Goal: Communication & Community: Answer question/provide support

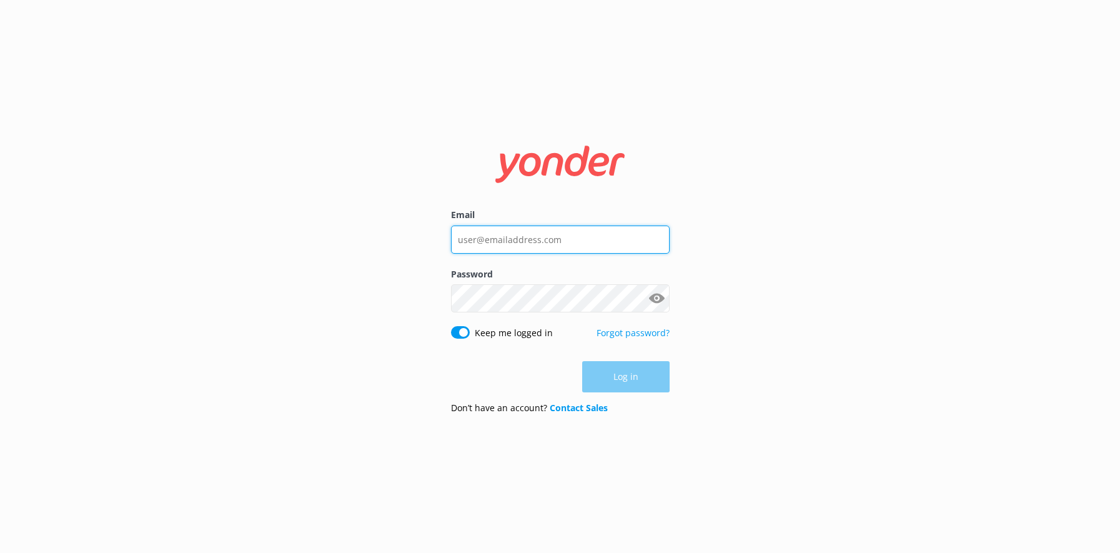
type input "[EMAIL_ADDRESS][DOMAIN_NAME]"
click at [627, 382] on div "Log in" at bounding box center [560, 376] width 219 height 31
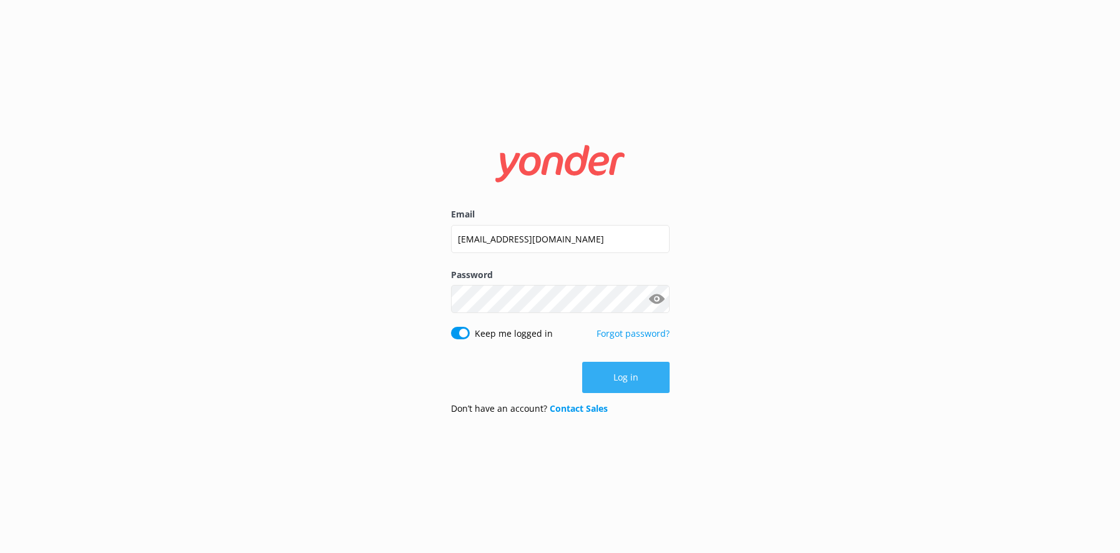
click at [621, 376] on button "Log in" at bounding box center [625, 377] width 87 height 31
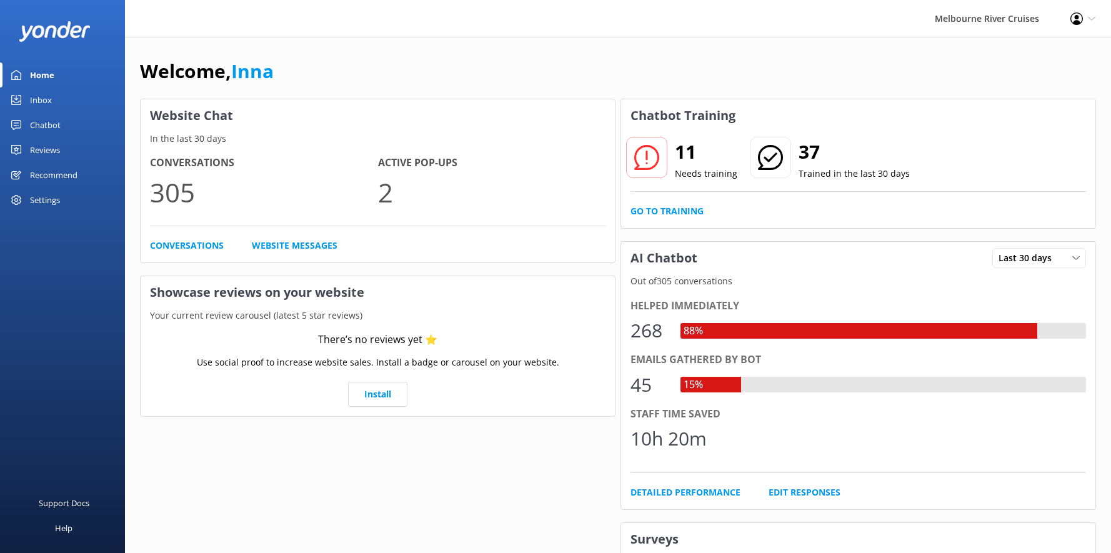
click at [33, 100] on div "Inbox" at bounding box center [41, 99] width 22 height 25
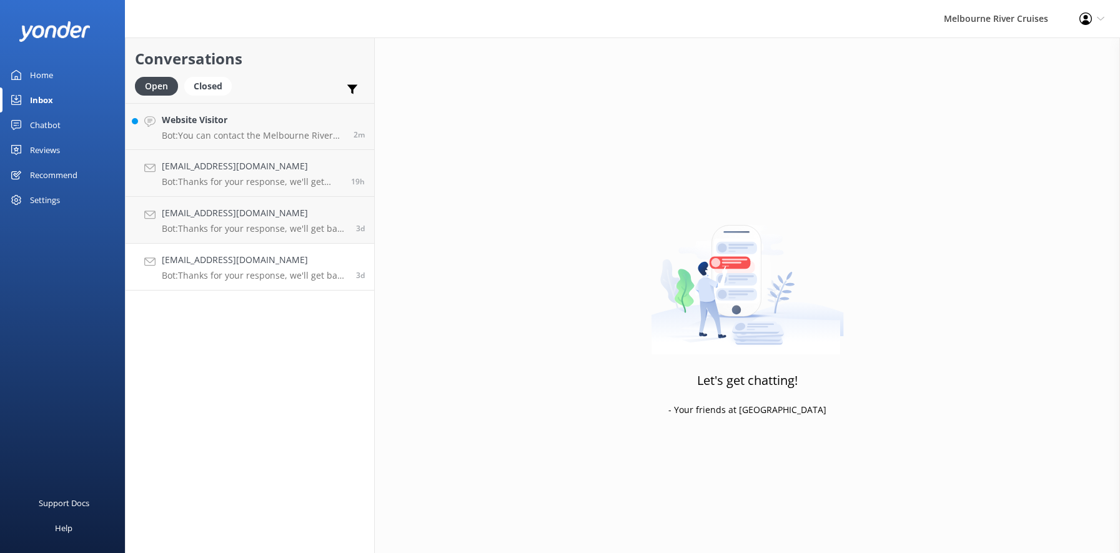
click at [207, 267] on h4 "[EMAIL_ADDRESS][DOMAIN_NAME]" at bounding box center [254, 260] width 185 height 14
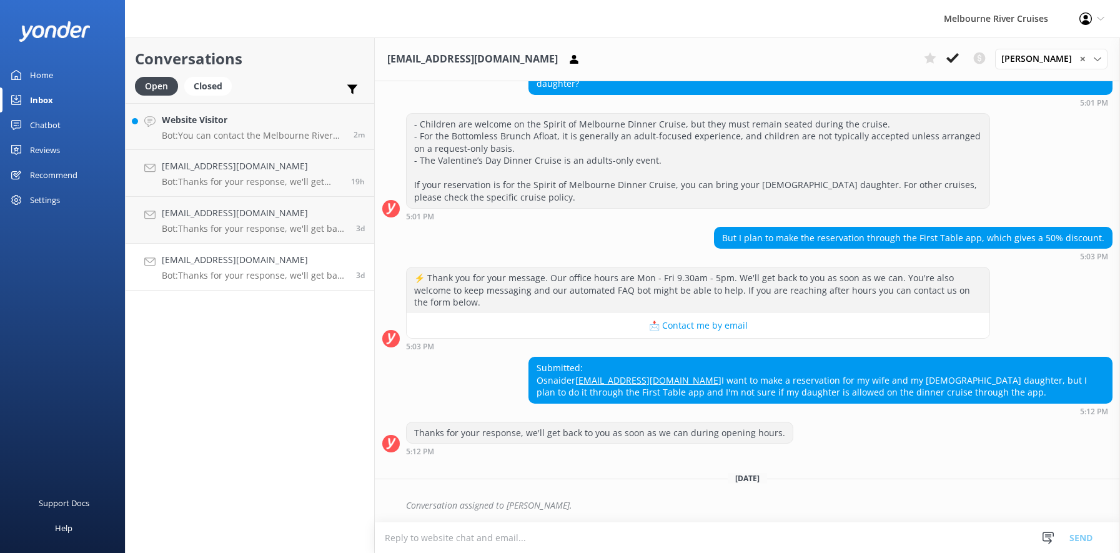
scroll to position [329, 0]
click at [211, 215] on h4 "[EMAIL_ADDRESS][DOMAIN_NAME]" at bounding box center [254, 213] width 185 height 14
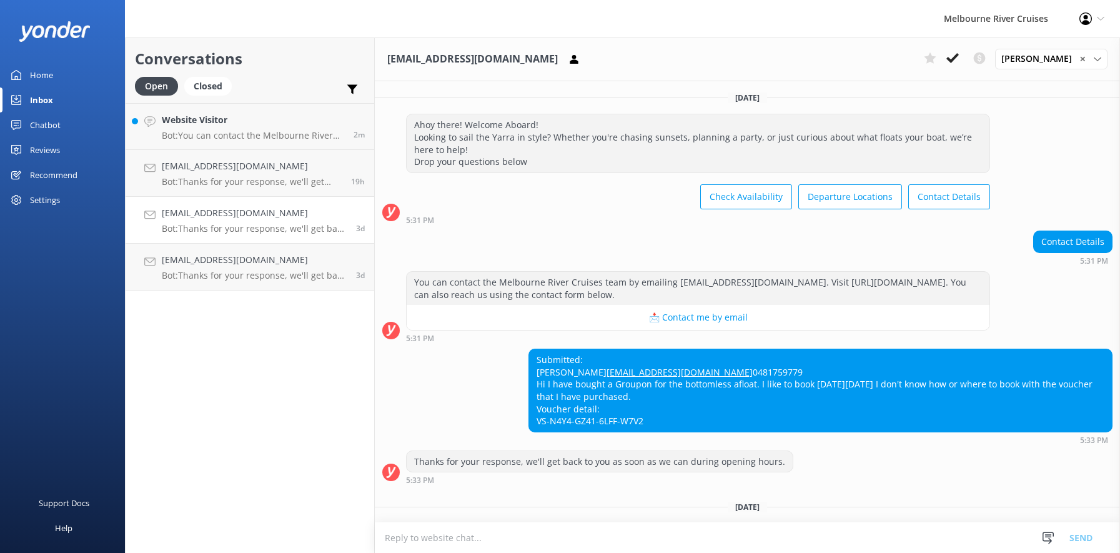
scroll to position [53, 0]
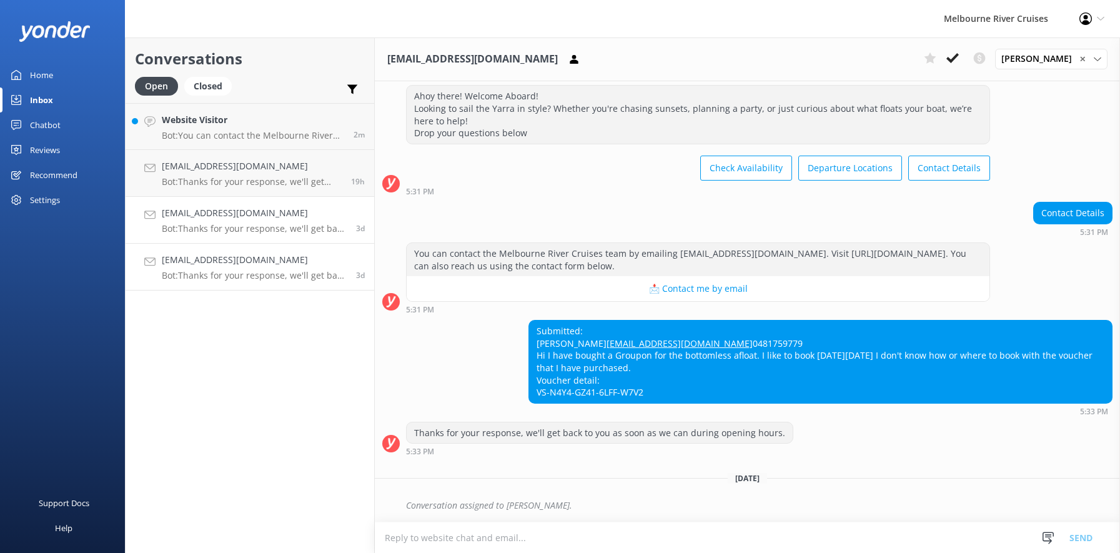
click at [238, 267] on h4 "[EMAIL_ADDRESS][DOMAIN_NAME]" at bounding box center [254, 260] width 185 height 14
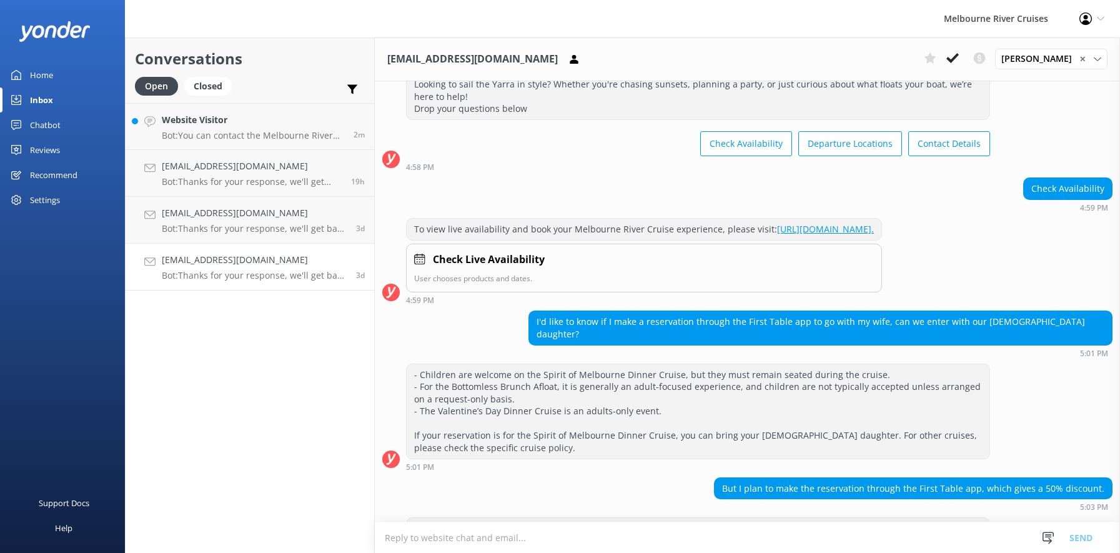
scroll to position [329, 0]
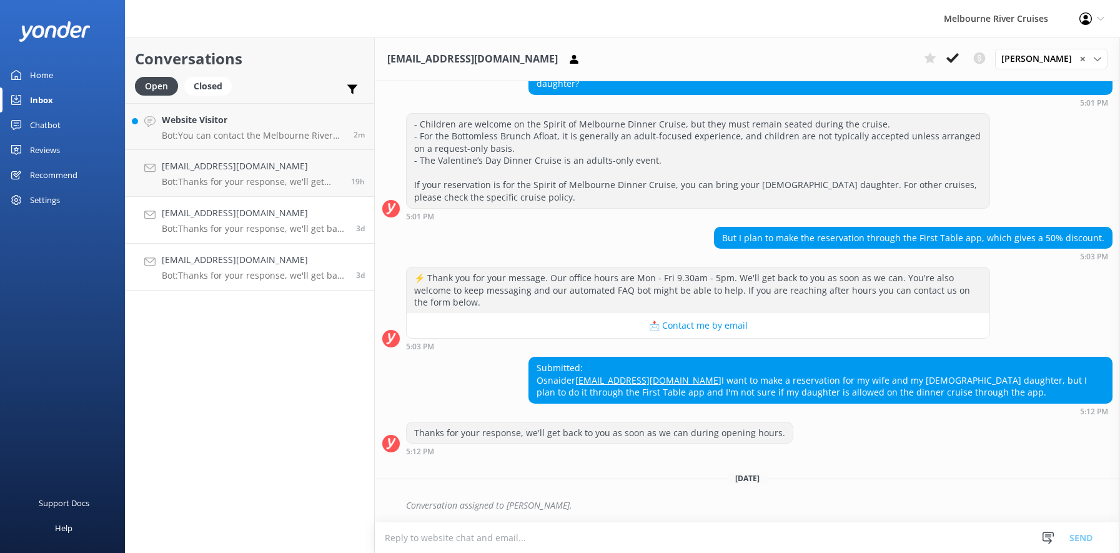
click at [222, 225] on p "Bot: Thanks for your response, we'll get back to you as soon as we can during o…" at bounding box center [254, 228] width 185 height 11
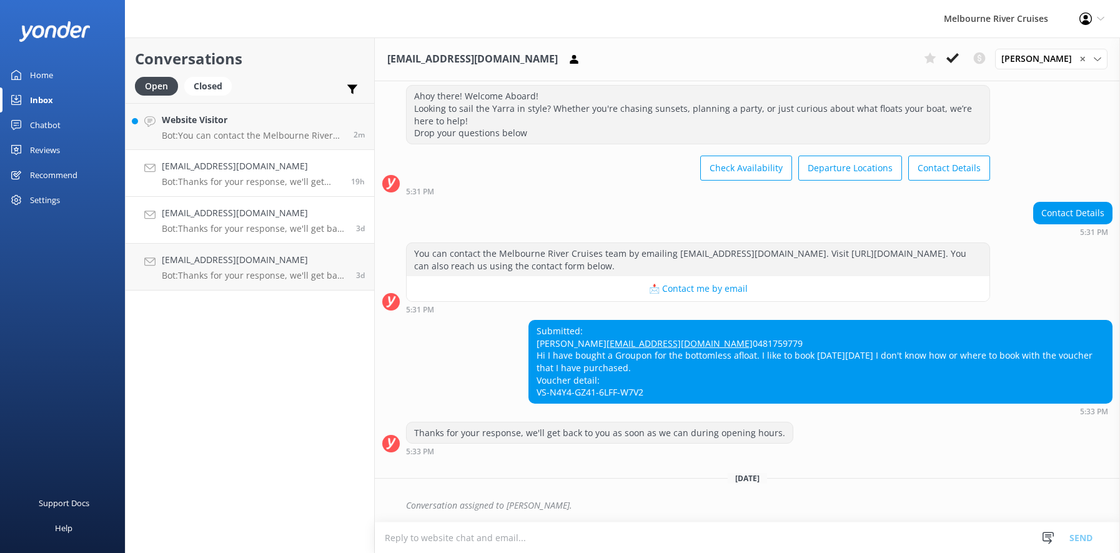
click at [216, 175] on div "[EMAIL_ADDRESS][DOMAIN_NAME] Bot: Thanks for your response, we'll get back to y…" at bounding box center [252, 172] width 180 height 27
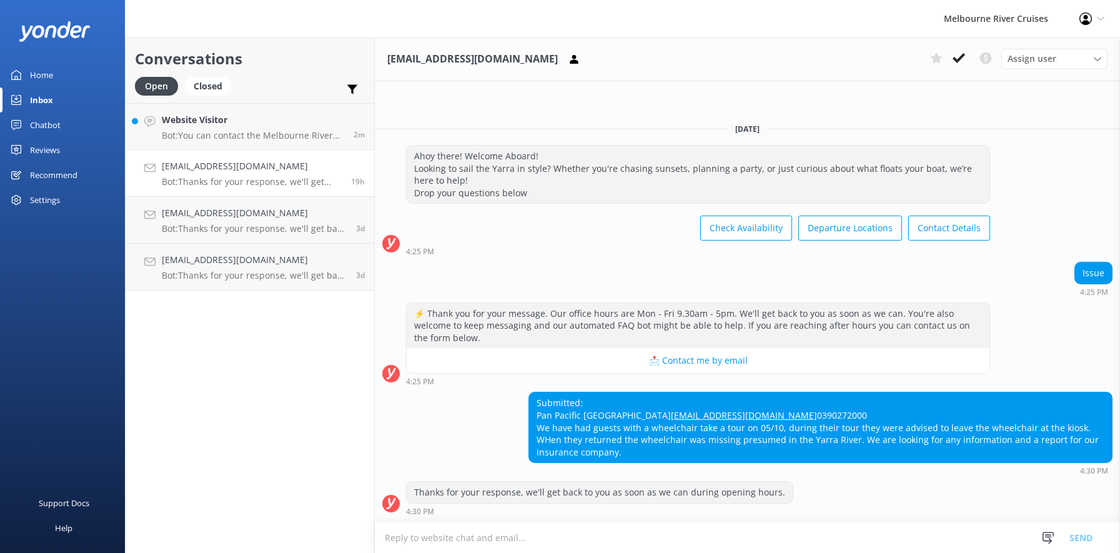
click at [189, 171] on h4 "[EMAIL_ADDRESS][DOMAIN_NAME]" at bounding box center [252, 166] width 180 height 14
click at [192, 124] on h4 "Website Visitor" at bounding box center [253, 120] width 182 height 14
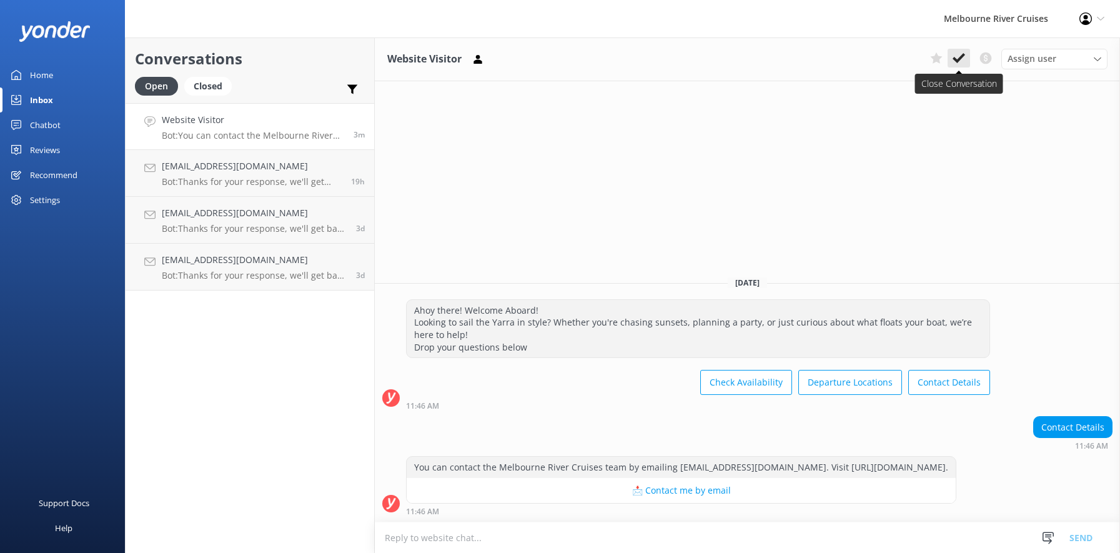
click at [962, 58] on use at bounding box center [959, 58] width 12 height 10
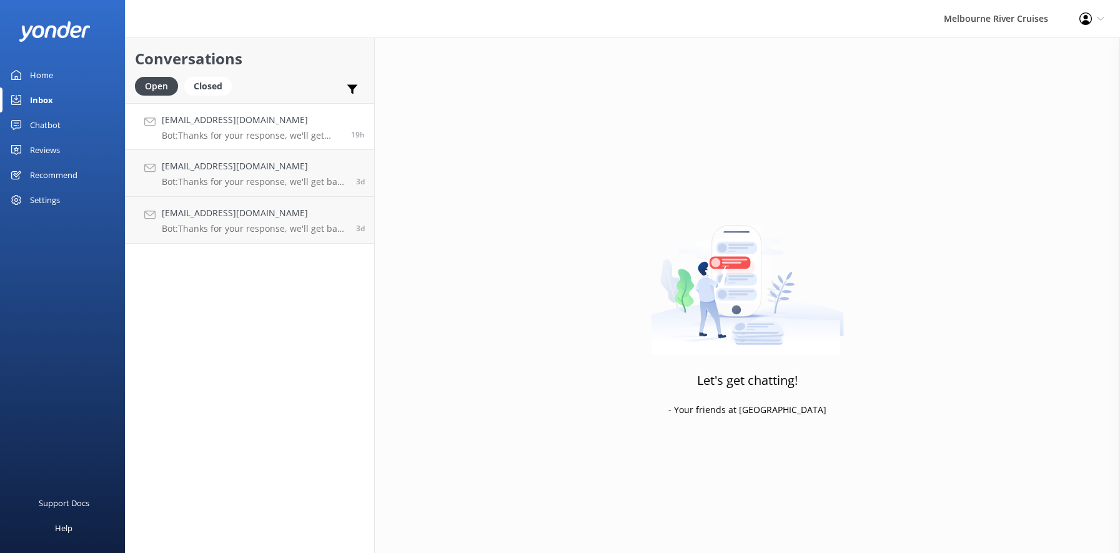
click at [198, 126] on h4 "[EMAIL_ADDRESS][DOMAIN_NAME]" at bounding box center [252, 120] width 180 height 14
